Goal: Transaction & Acquisition: Purchase product/service

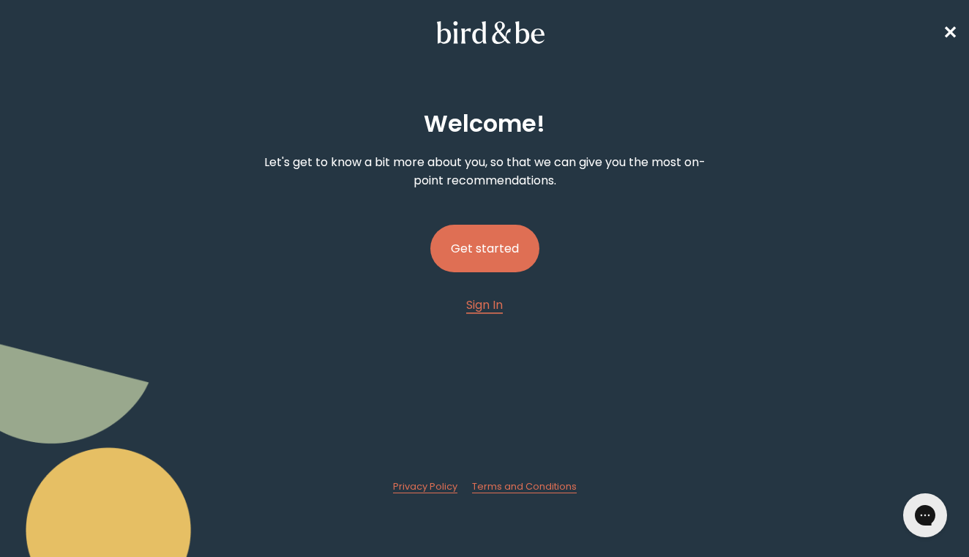
click at [493, 259] on button "Get started" at bounding box center [484, 249] width 109 height 48
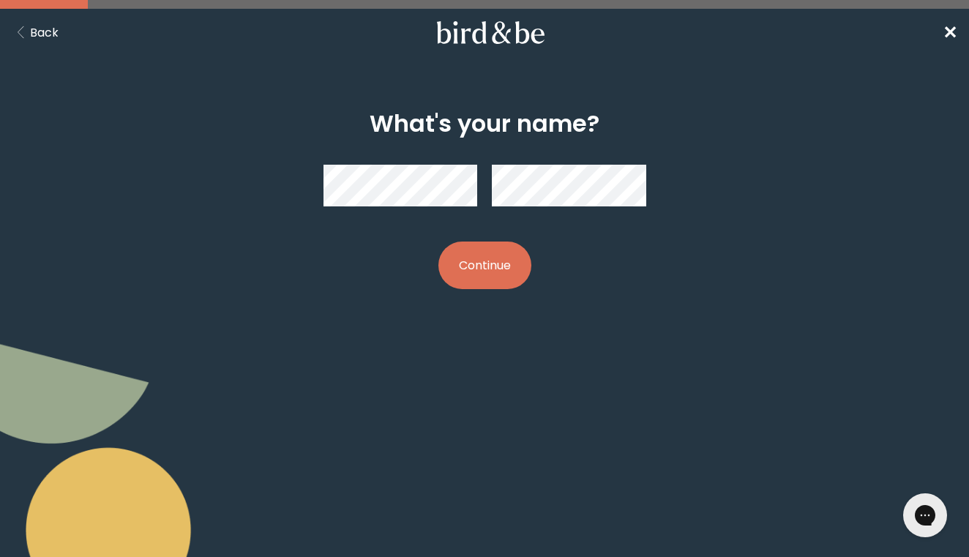
click at [35, 29] on button "Back" at bounding box center [35, 32] width 47 height 18
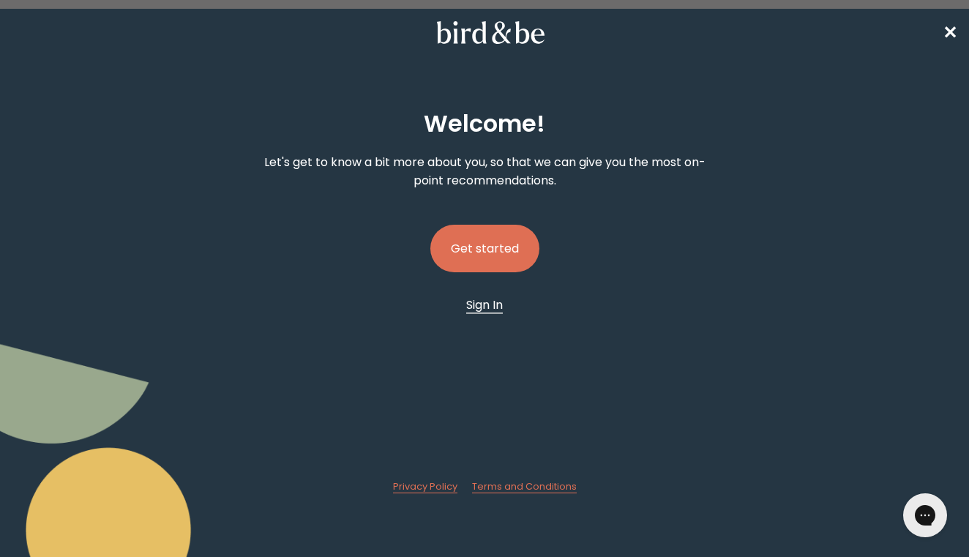
click at [477, 307] on span "Sign In" at bounding box center [484, 304] width 37 height 17
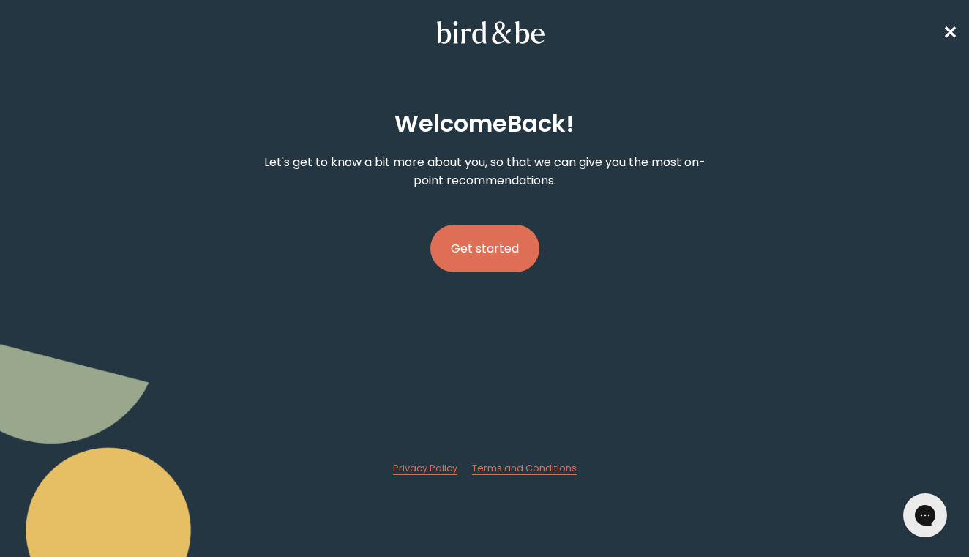
click at [507, 247] on button "Get started" at bounding box center [484, 249] width 109 height 48
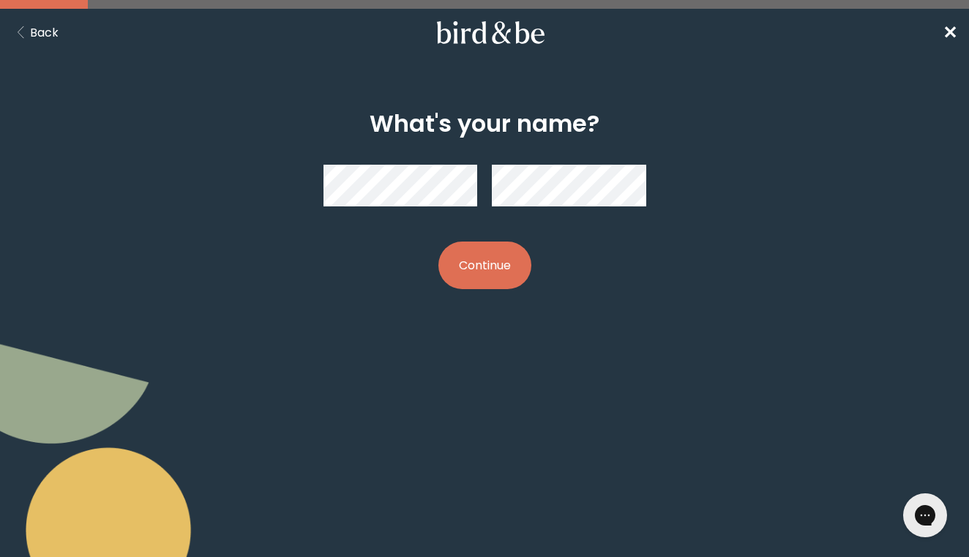
click at [485, 265] on button "Continue" at bounding box center [485, 266] width 93 height 48
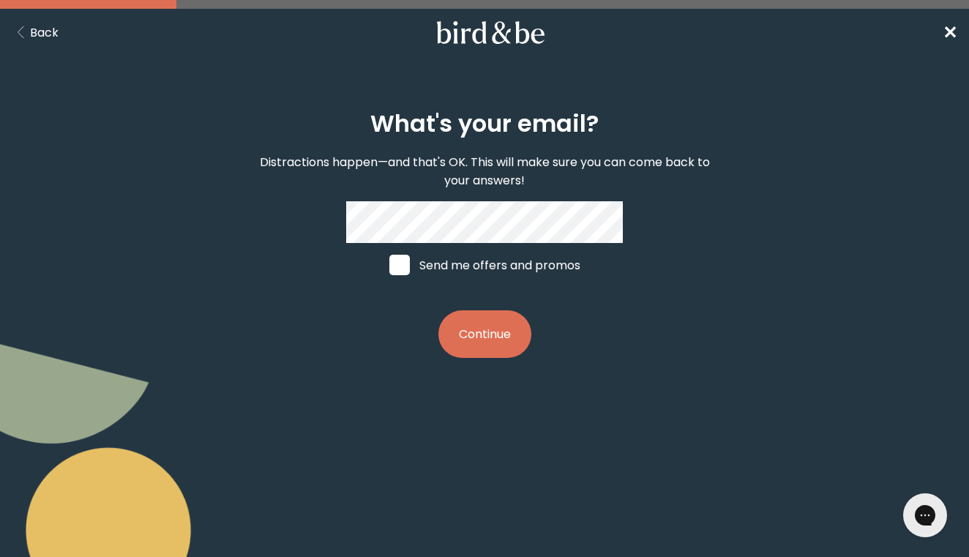
click at [400, 258] on span at bounding box center [399, 265] width 20 height 20
click at [389, 265] on input "Send me offers and promos" at bounding box center [389, 265] width 1 height 1
checkbox input "true"
click at [476, 344] on button "Continue" at bounding box center [485, 334] width 93 height 48
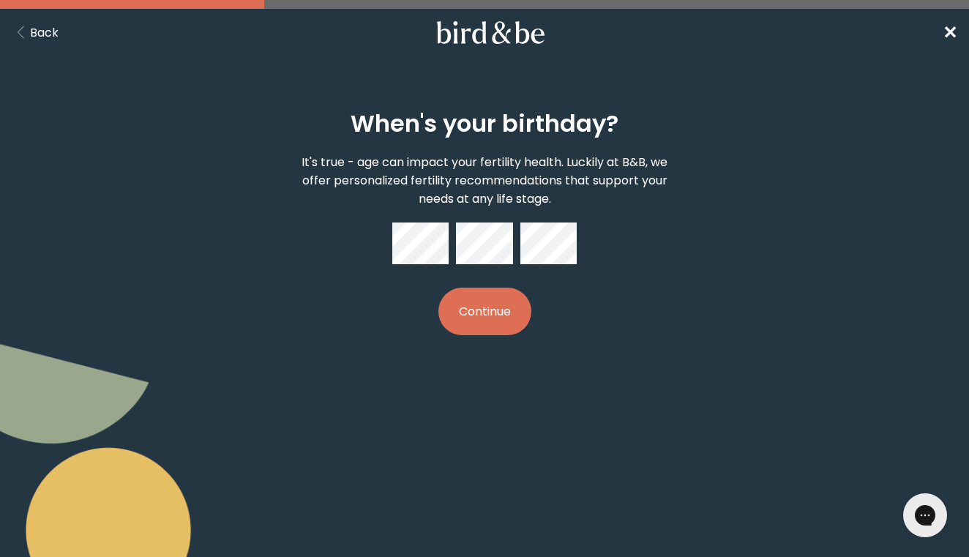
click at [518, 300] on button "Continue" at bounding box center [485, 312] width 93 height 48
click at [501, 302] on button "Continue" at bounding box center [485, 312] width 93 height 48
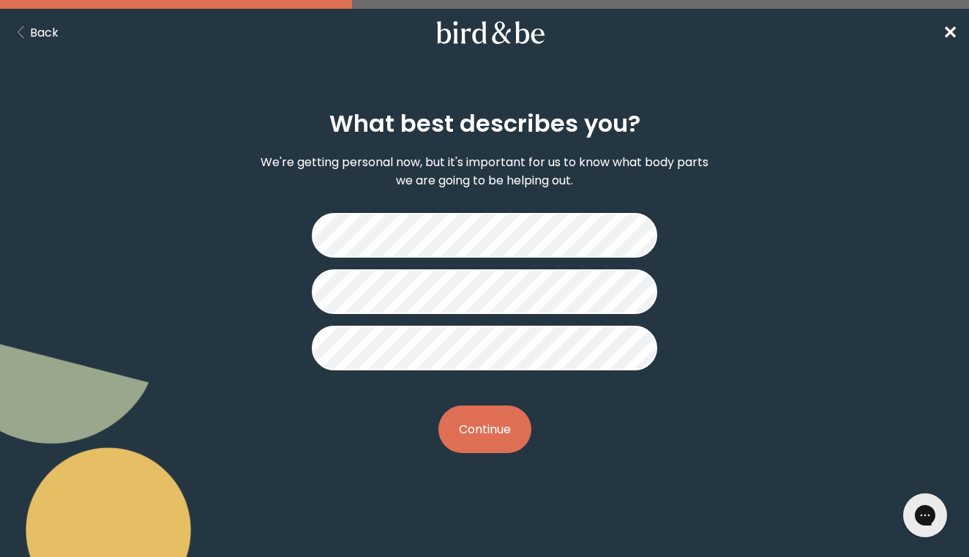
click at [499, 427] on button "Continue" at bounding box center [485, 430] width 93 height 48
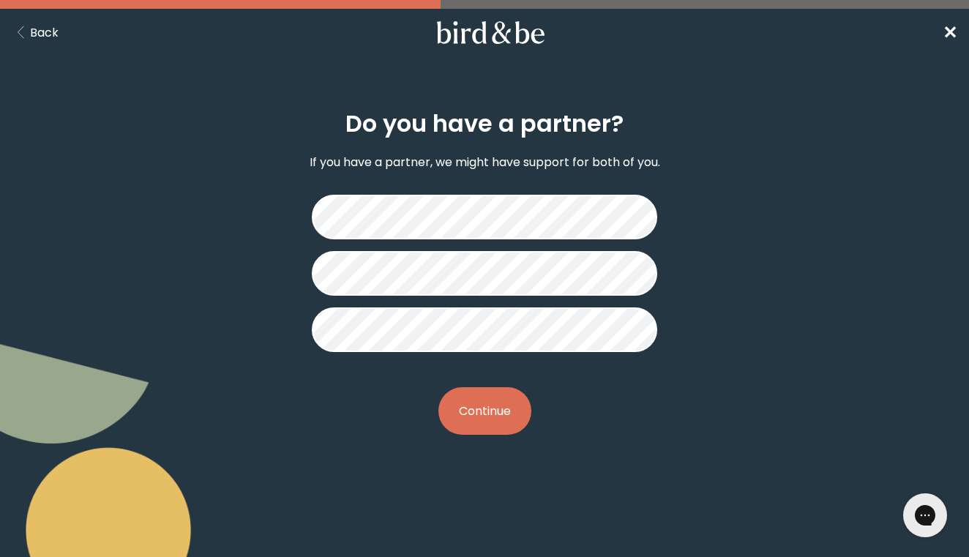
click at [511, 407] on button "Continue" at bounding box center [485, 411] width 93 height 48
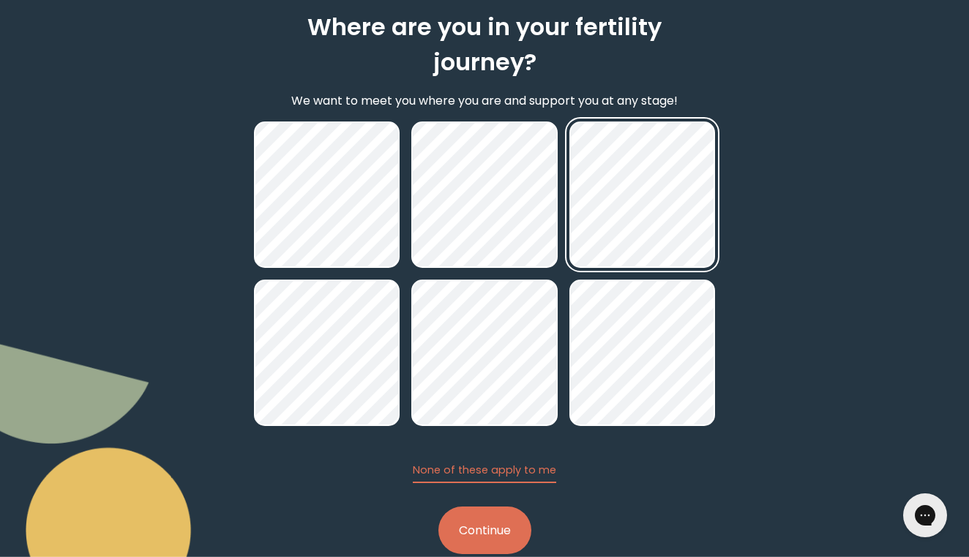
scroll to position [94, 0]
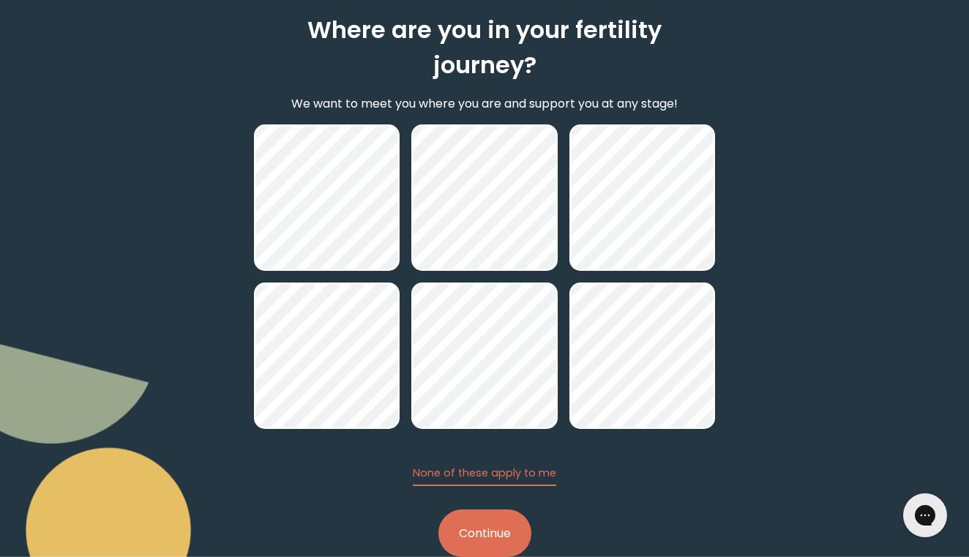
click at [501, 512] on button "Continue" at bounding box center [485, 534] width 93 height 48
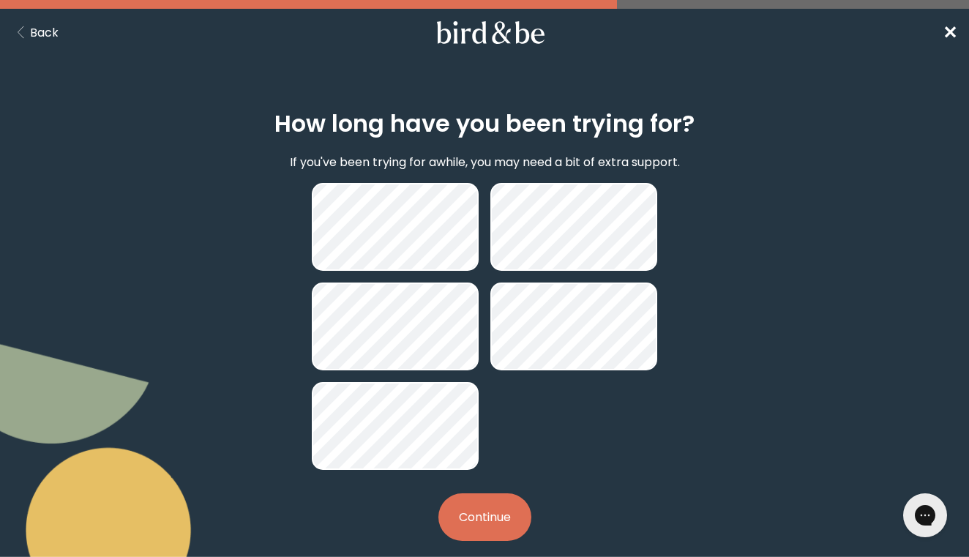
click at [496, 510] on button "Continue" at bounding box center [485, 517] width 93 height 48
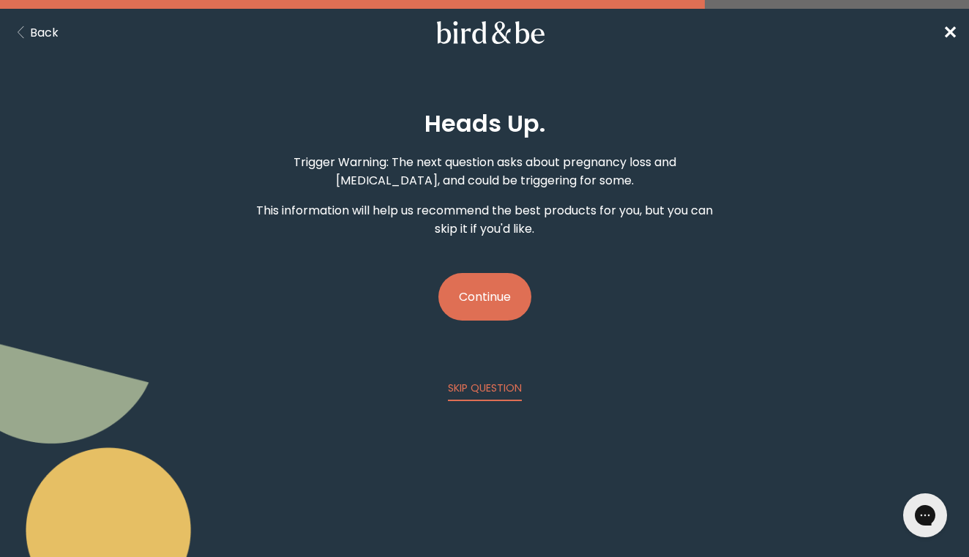
click at [485, 301] on button "Continue" at bounding box center [485, 297] width 93 height 48
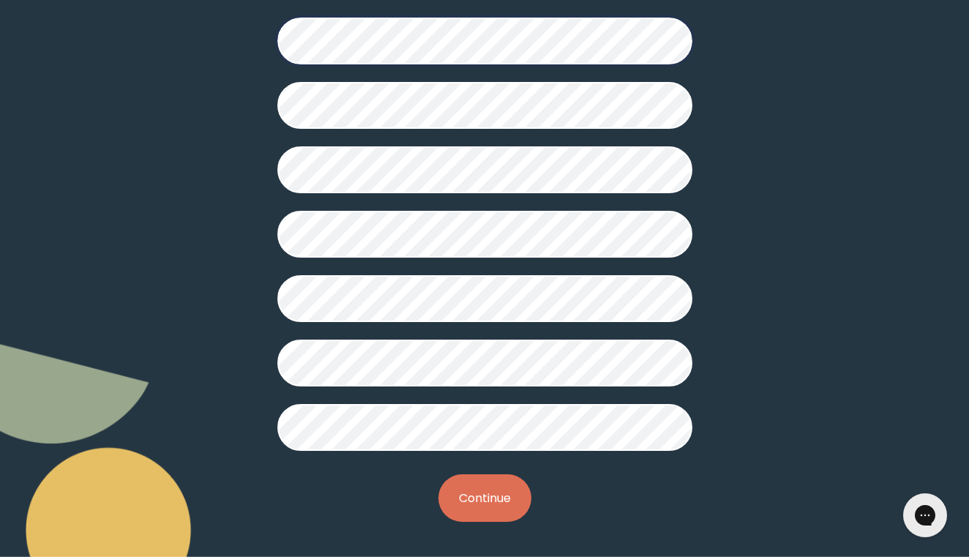
scroll to position [366, 0]
click at [483, 482] on button "Continue" at bounding box center [485, 498] width 93 height 48
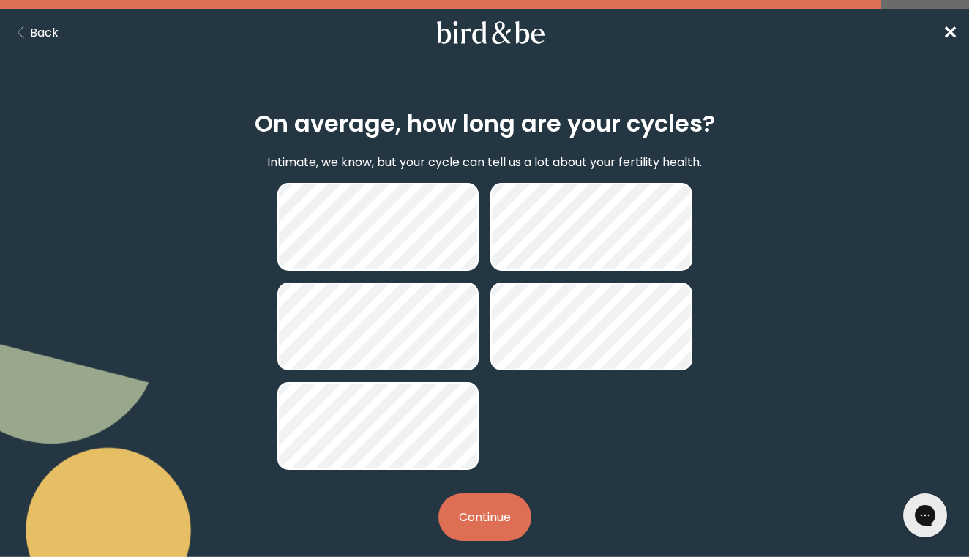
click at [508, 525] on button "Continue" at bounding box center [485, 517] width 93 height 48
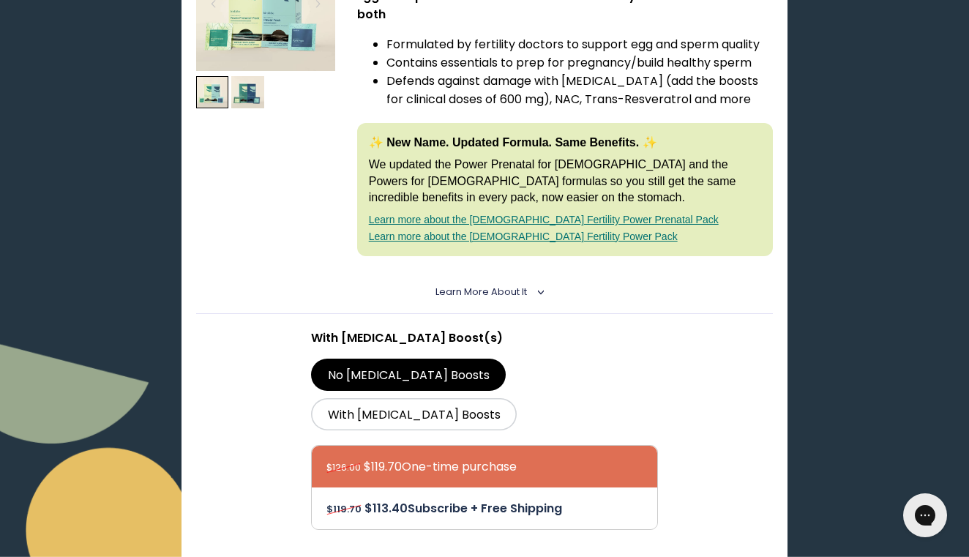
scroll to position [360, 0]
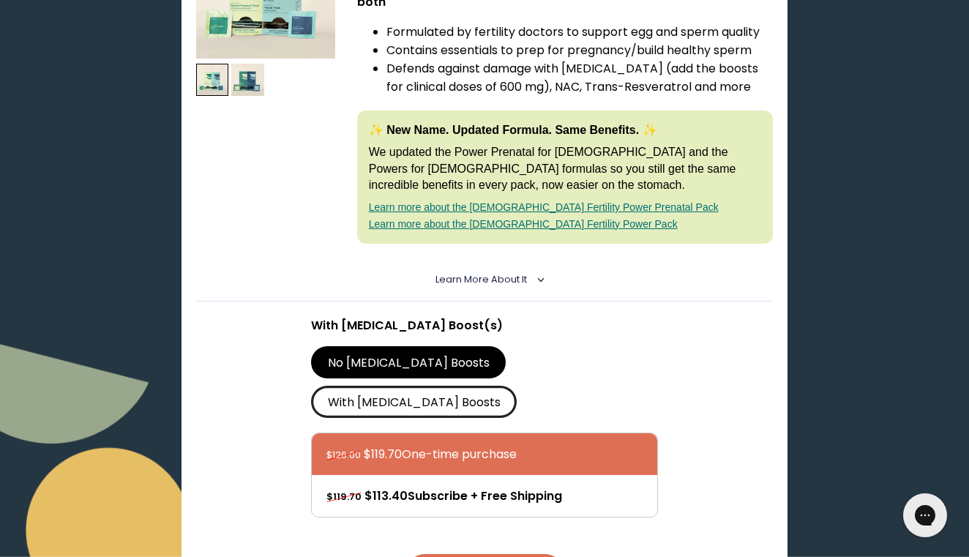
click at [517, 386] on label "With CoQ10 Boosts" at bounding box center [414, 402] width 206 height 32
click at [0, 0] on input "With CoQ10 Boosts" at bounding box center [0, 0] width 0 height 0
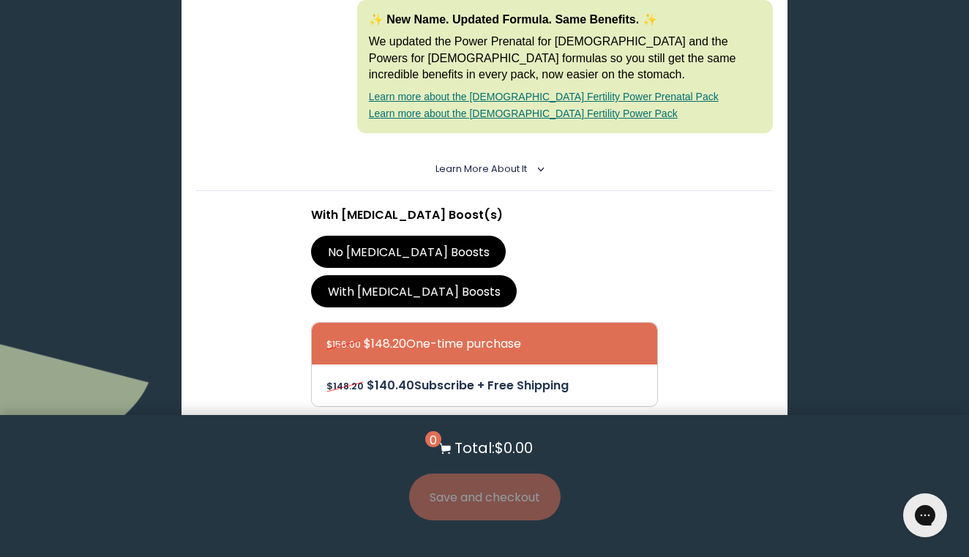
scroll to position [488, 0]
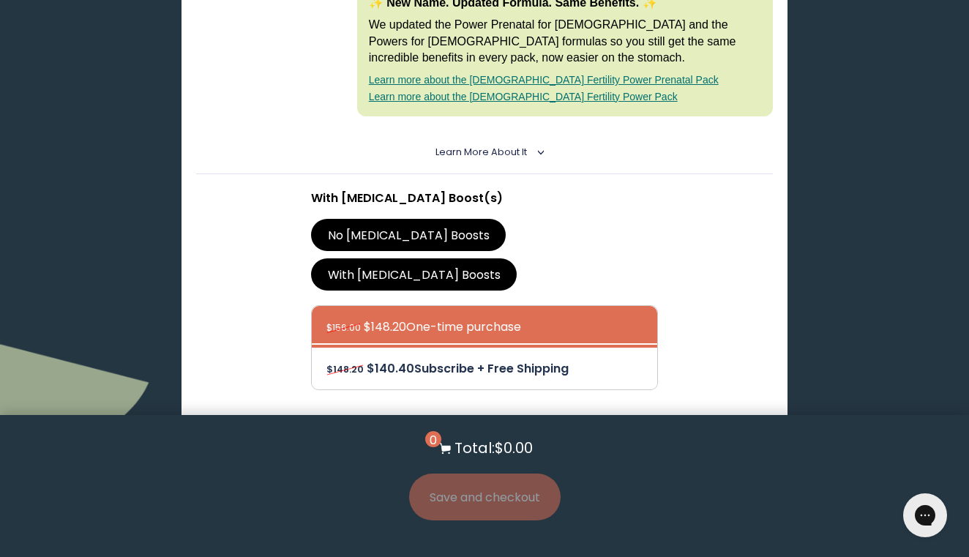
click at [531, 348] on div at bounding box center [499, 369] width 345 height 42
click at [327, 359] on input "$148.20 $140.40 Subscribe + Free Shipping" at bounding box center [326, 359] width 1 height 1
radio input "true"
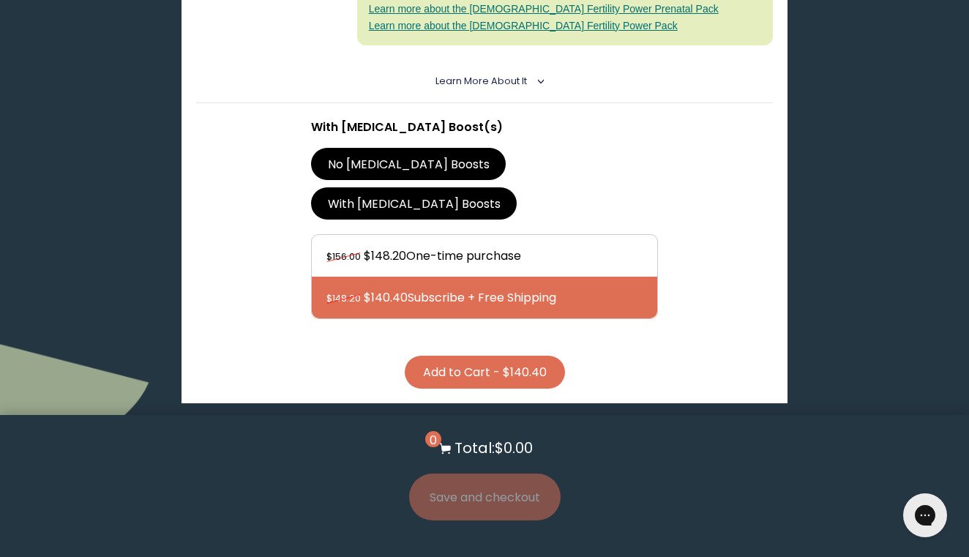
scroll to position [559, 0]
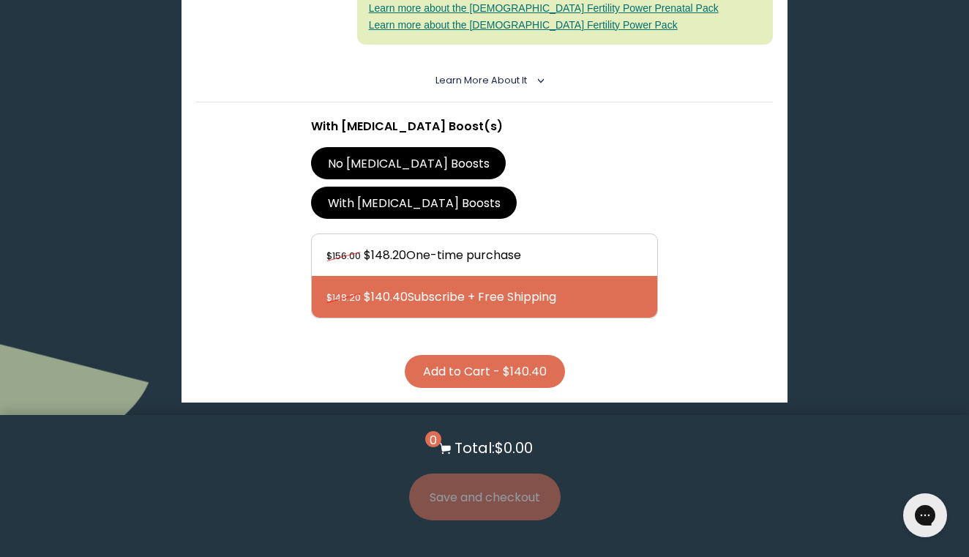
click at [491, 355] on button "Add to Cart - $140.40" at bounding box center [485, 371] width 160 height 33
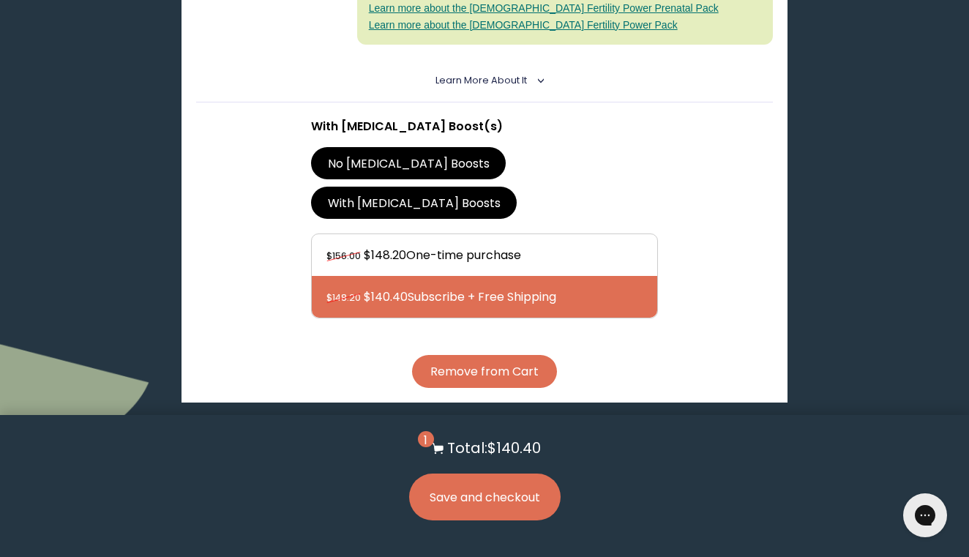
click at [487, 505] on button "Save and checkout" at bounding box center [485, 497] width 152 height 47
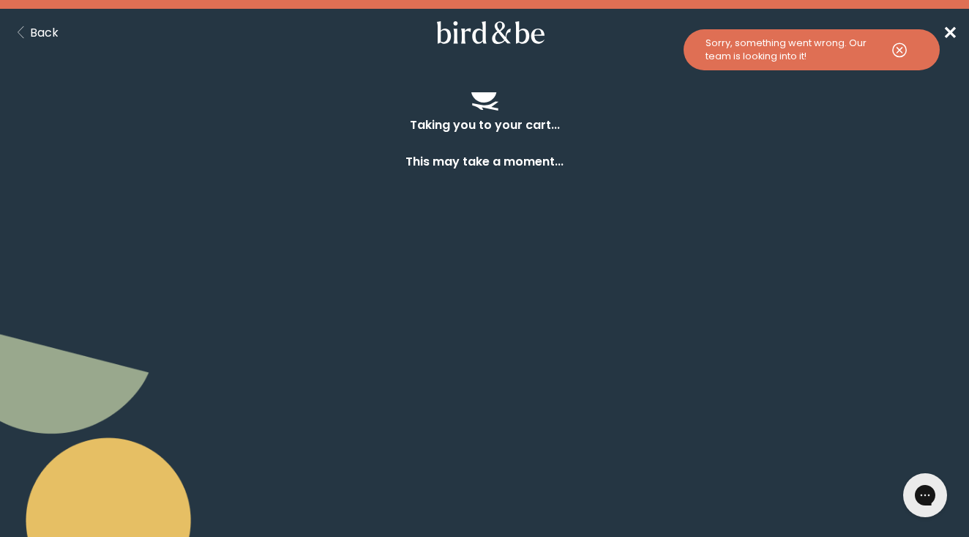
click at [952, 33] on span "✕" at bounding box center [950, 32] width 15 height 24
